Goal: Register for event/course

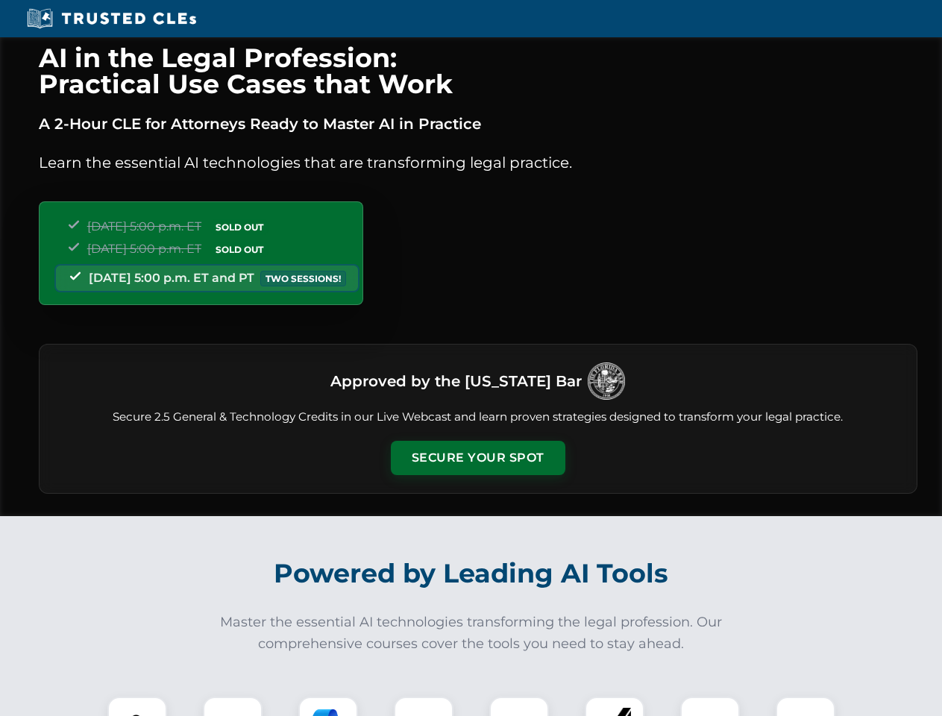
click at [477, 458] on button "Secure Your Spot" at bounding box center [478, 458] width 174 height 34
click at [137, 706] on img at bounding box center [137, 726] width 43 height 43
